Goal: Information Seeking & Learning: Learn about a topic

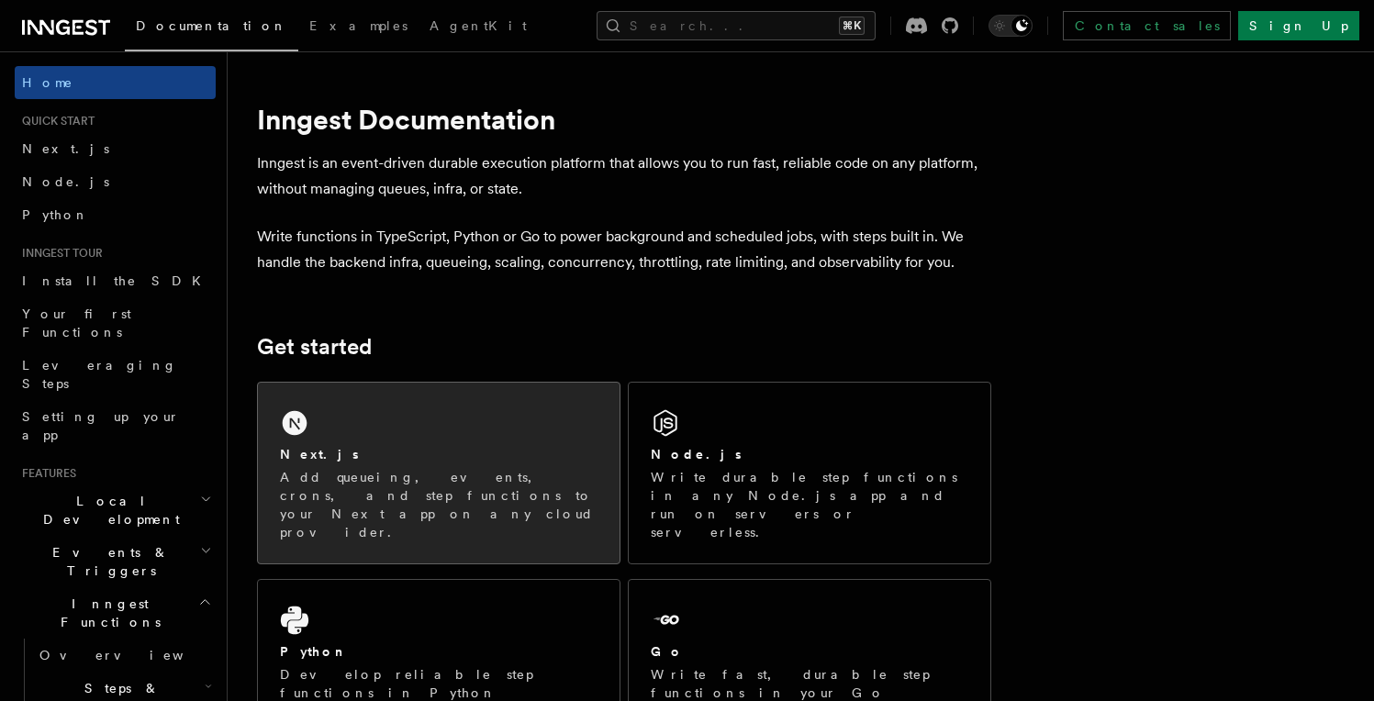
click at [539, 417] on div "Next.js Add queueing, events, crons, and step functions to your Next app on any…" at bounding box center [439, 473] width 362 height 181
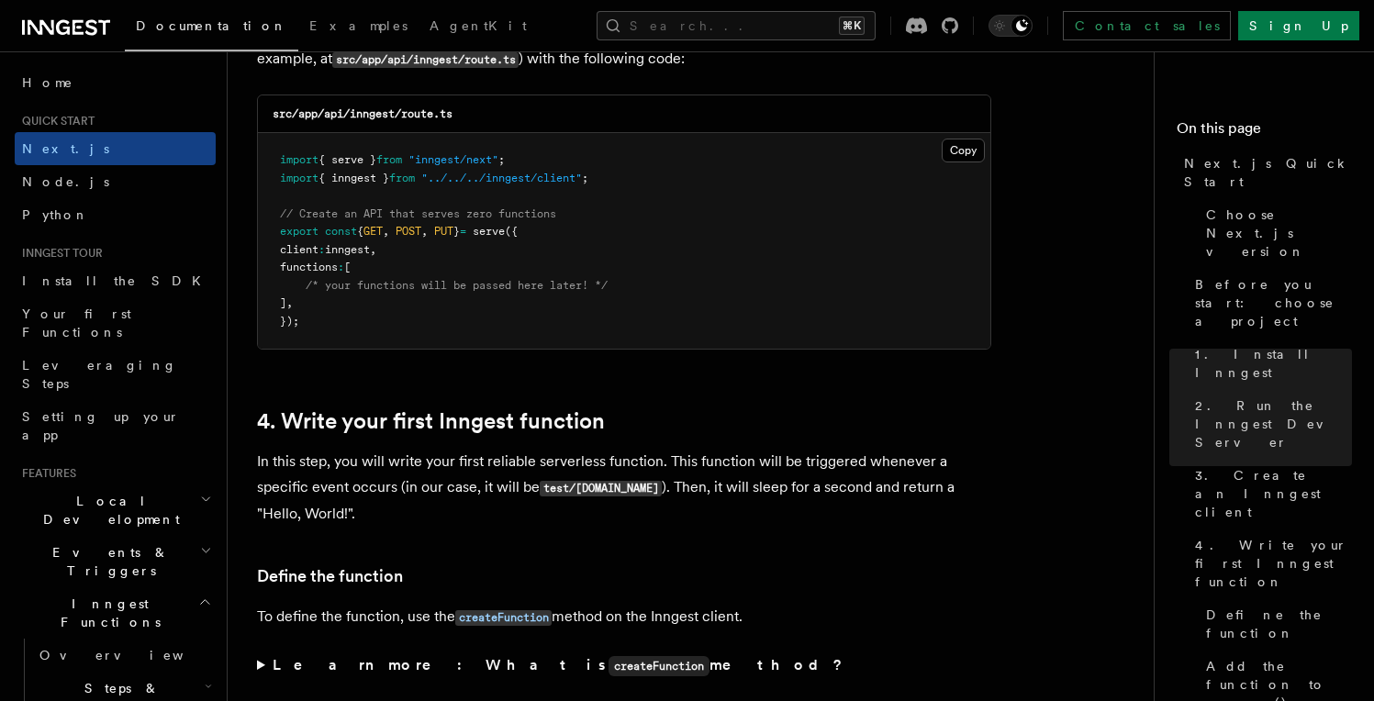
scroll to position [2634, 0]
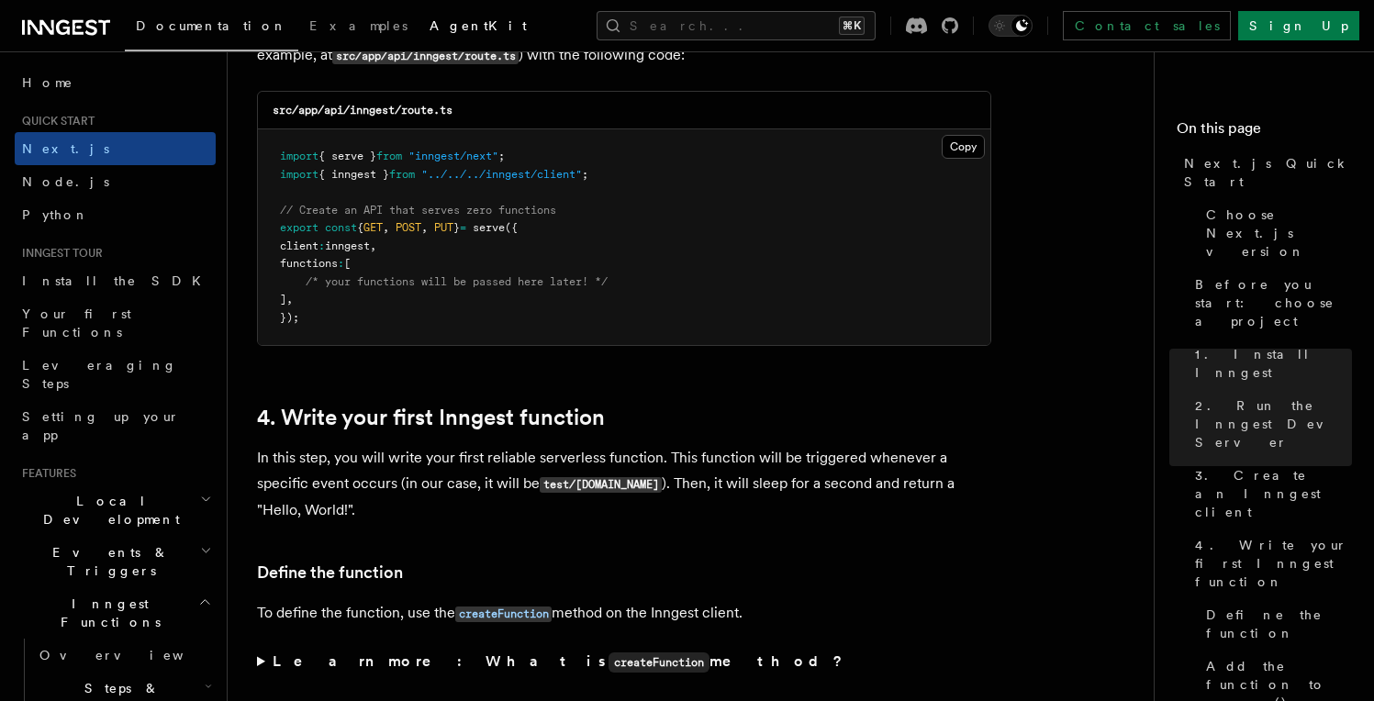
click at [430, 27] on span "AgentKit" at bounding box center [478, 25] width 97 height 15
click at [309, 25] on span "Examples" at bounding box center [358, 25] width 98 height 15
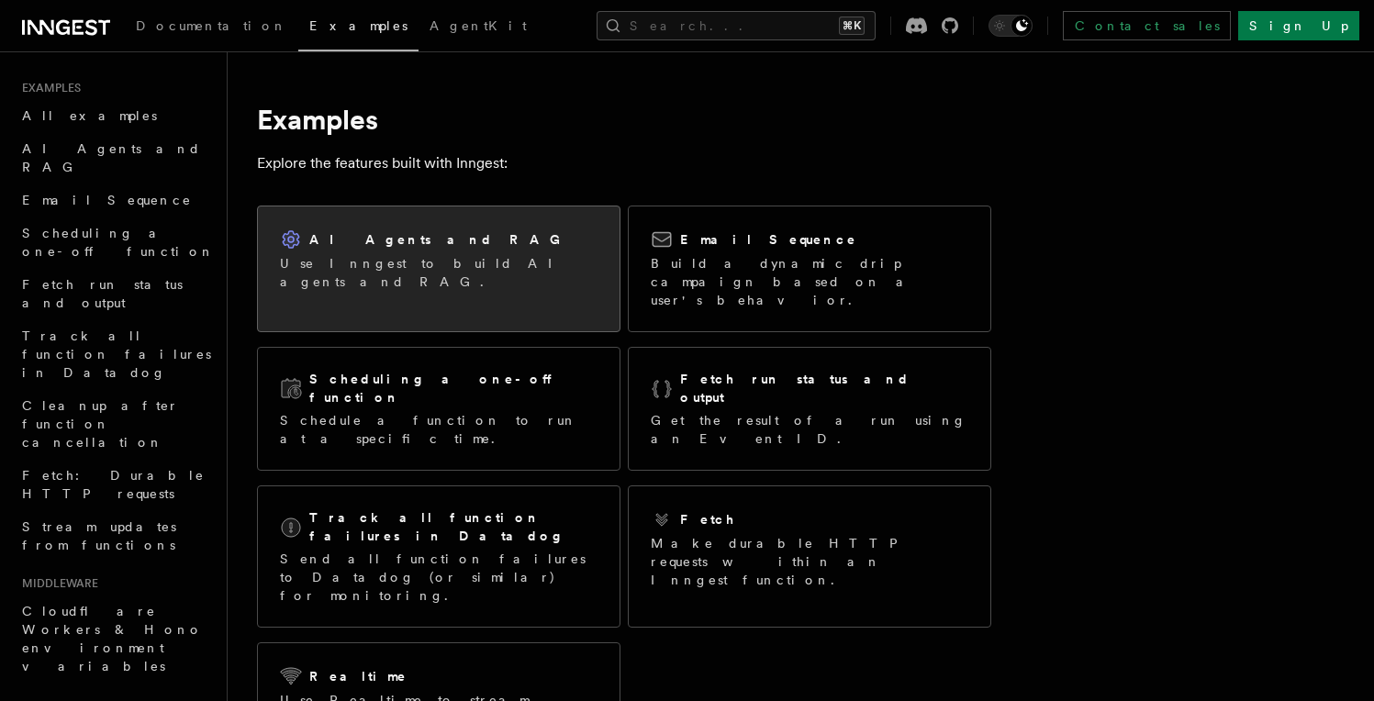
click at [520, 260] on div "AI Agents and RAG Use Inngest to build AI agents and RAG." at bounding box center [439, 260] width 362 height 106
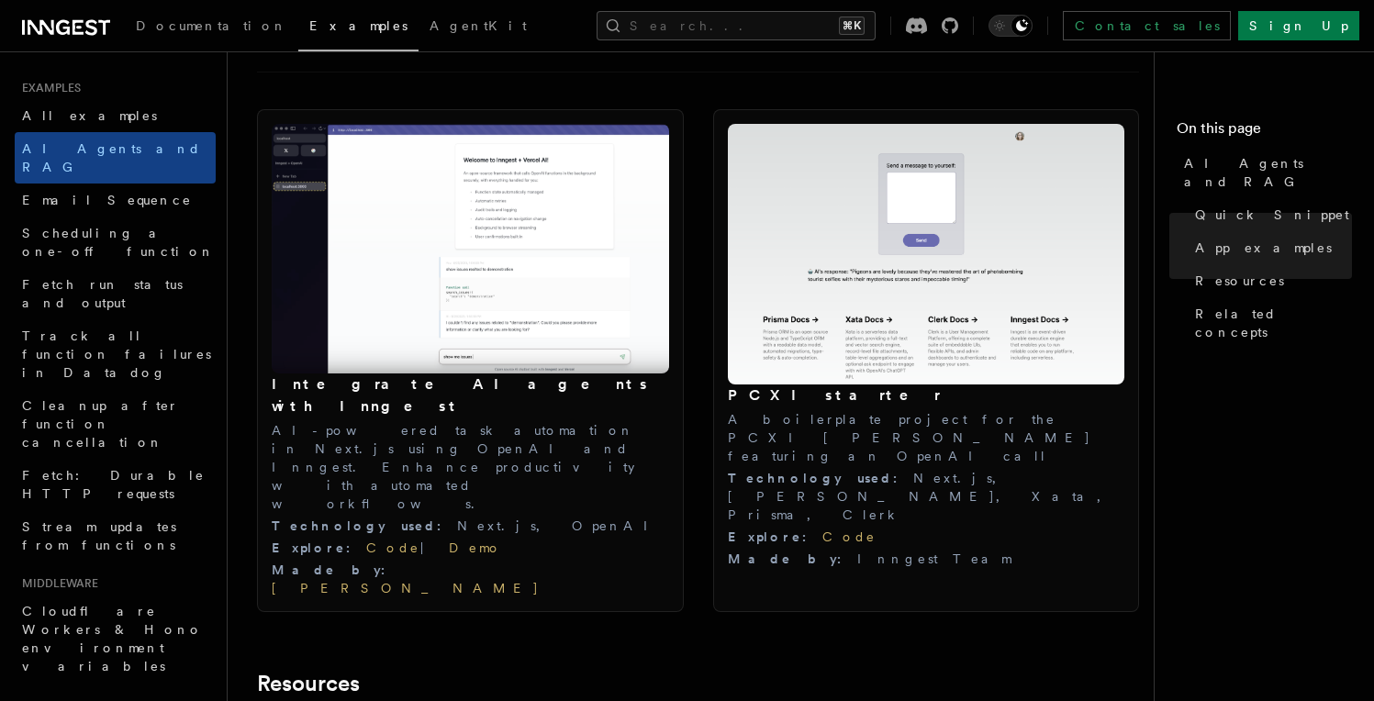
scroll to position [1963, 0]
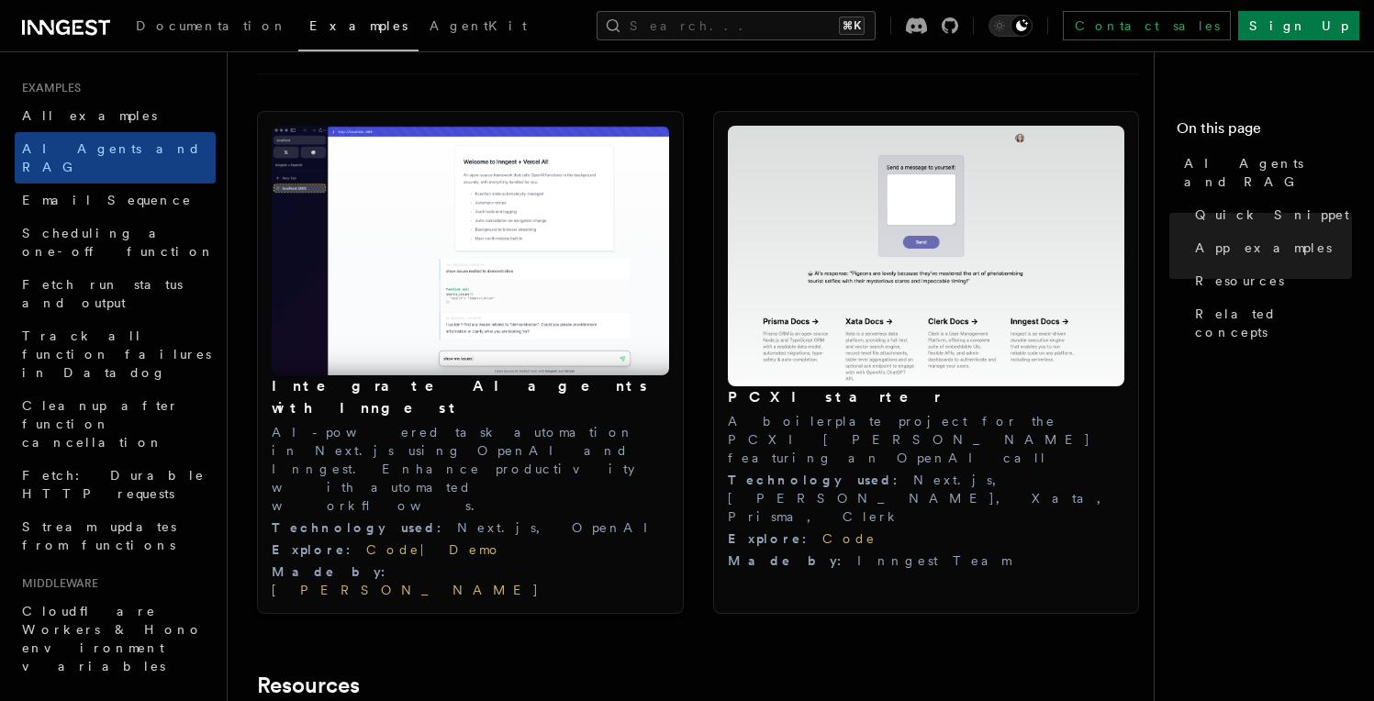
click at [402, 262] on img at bounding box center [470, 251] width 397 height 250
click at [473, 563] on div "Made by : Joel Hooks" at bounding box center [470, 581] width 397 height 37
click at [449, 543] on link "Demo" at bounding box center [475, 550] width 53 height 15
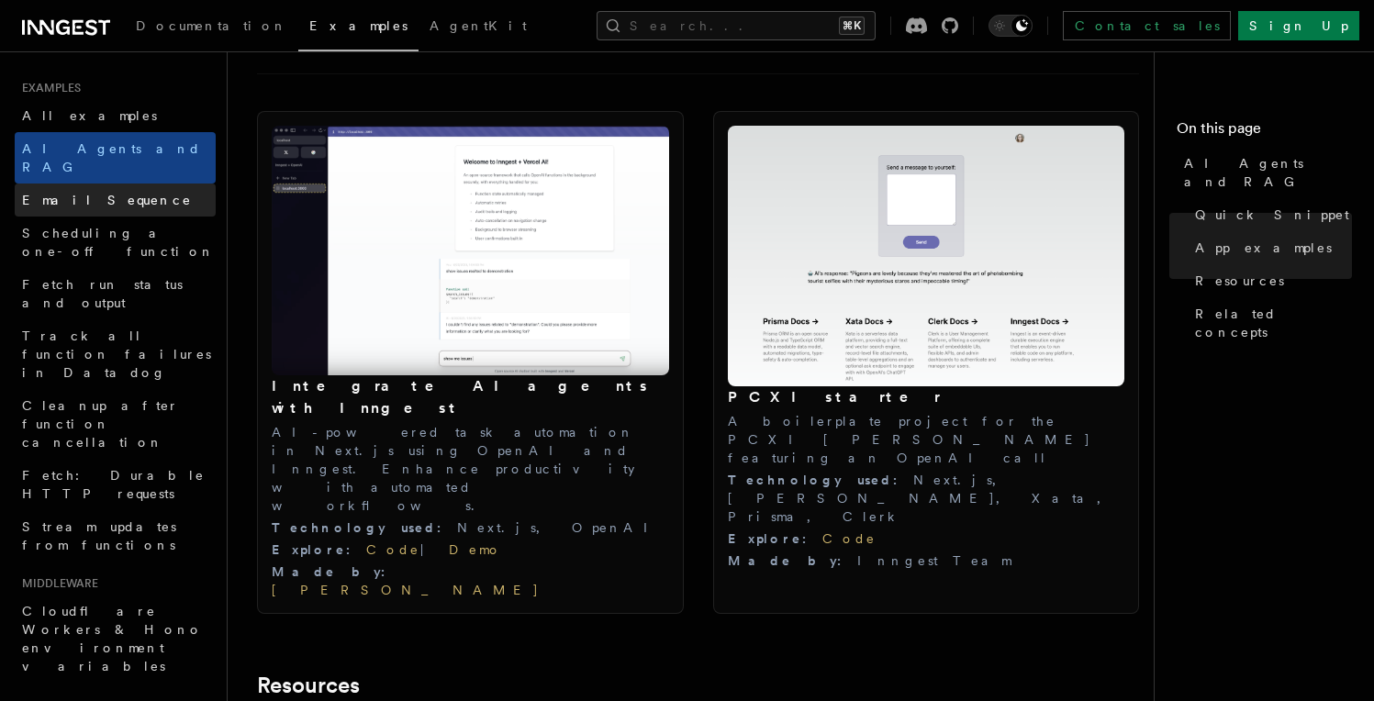
click at [149, 185] on link "Email Sequence" at bounding box center [115, 200] width 201 height 33
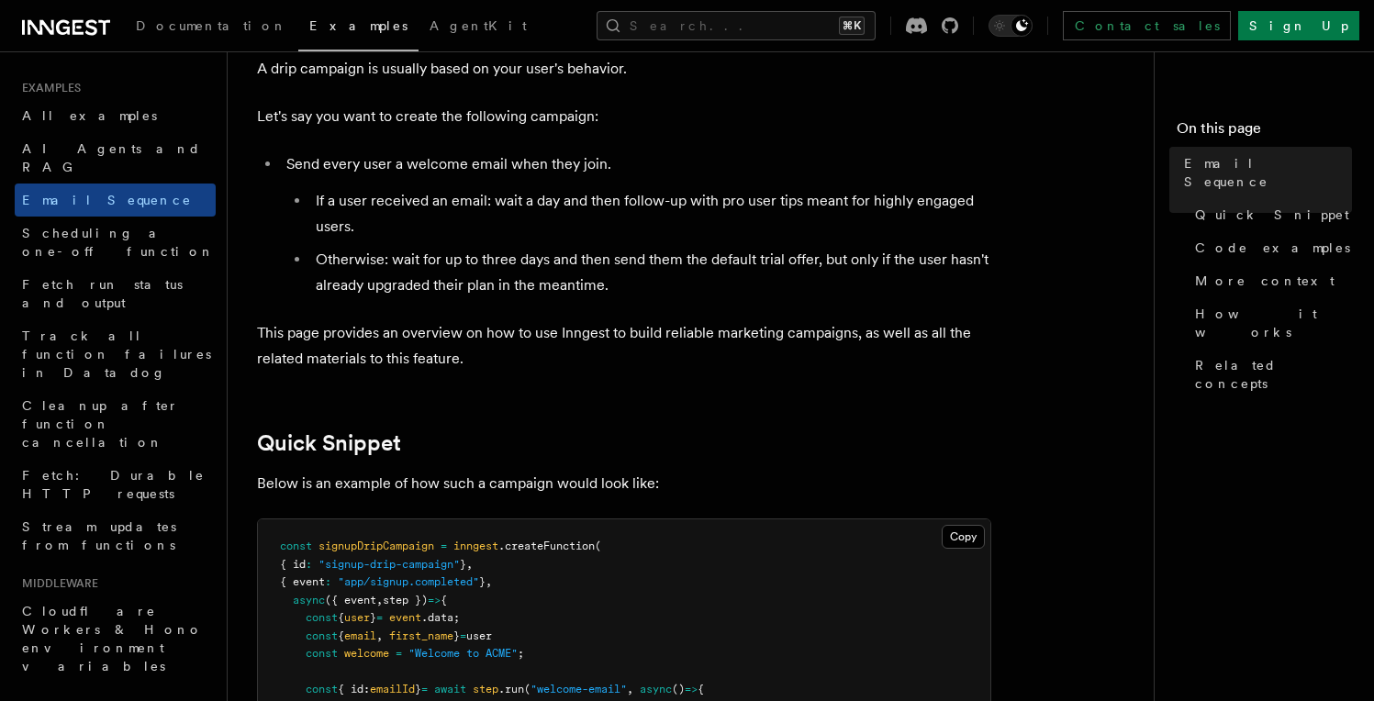
scroll to position [123, 0]
